Goal: Task Accomplishment & Management: Manage account settings

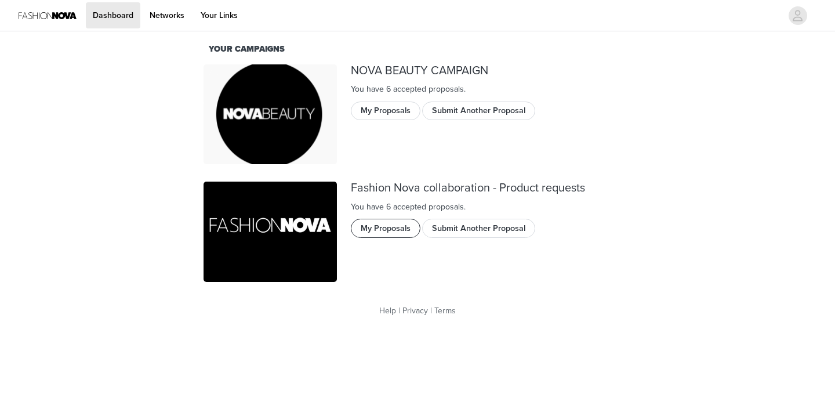
click at [388, 230] on button "My Proposals" at bounding box center [386, 228] width 70 height 19
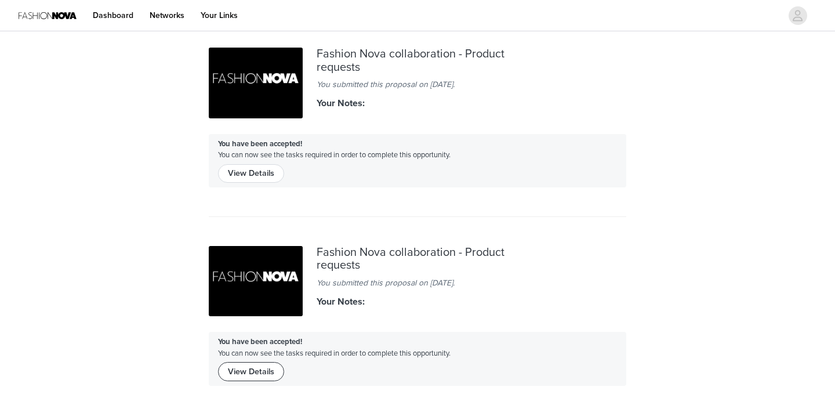
click at [262, 366] on button "View Details" at bounding box center [251, 371] width 66 height 19
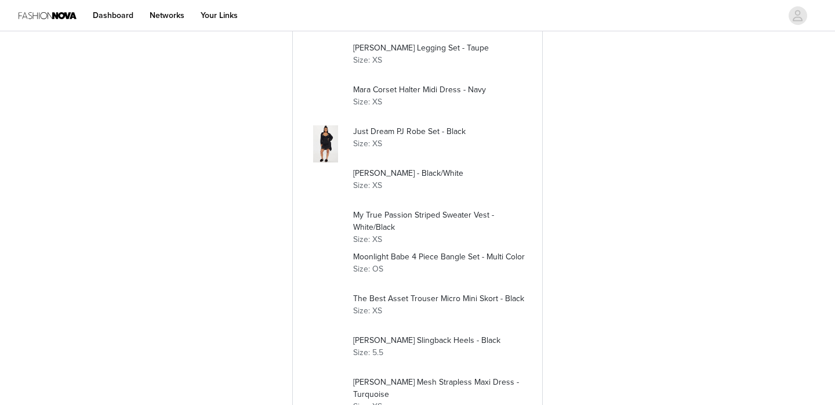
scroll to position [316, 0]
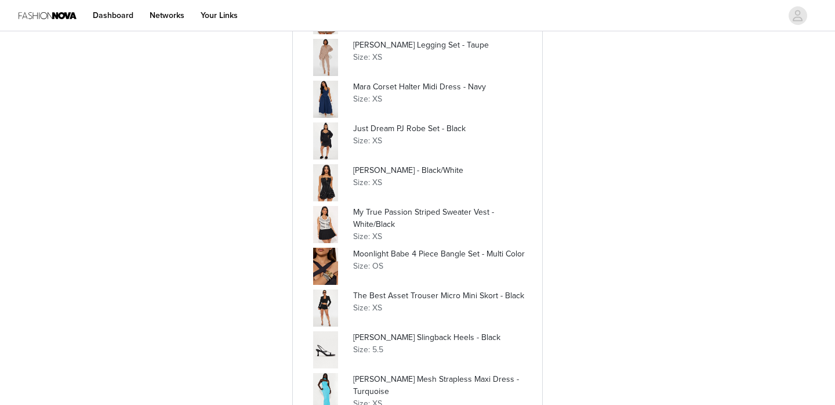
click at [398, 169] on p "[PERSON_NAME] - Black/White" at bounding box center [440, 170] width 175 height 12
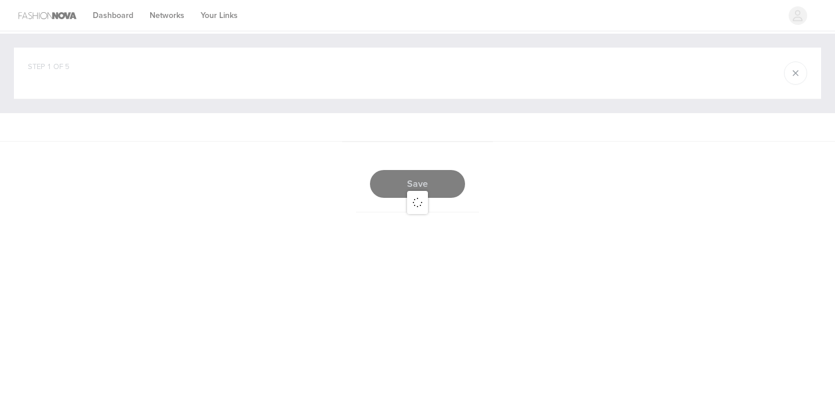
click at [398, 169] on div at bounding box center [417, 202] width 835 height 405
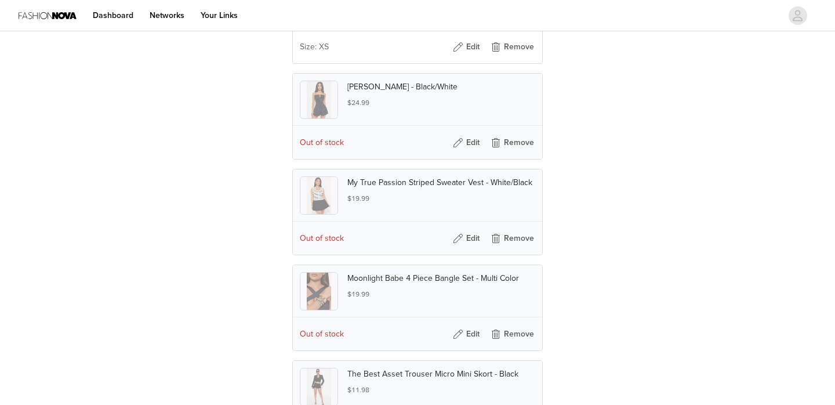
scroll to position [693, 0]
